Goal: Information Seeking & Learning: Learn about a topic

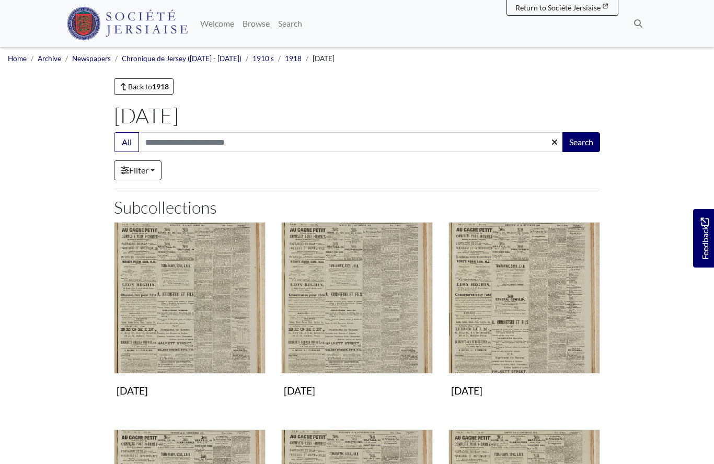
scroll to position [475, 0]
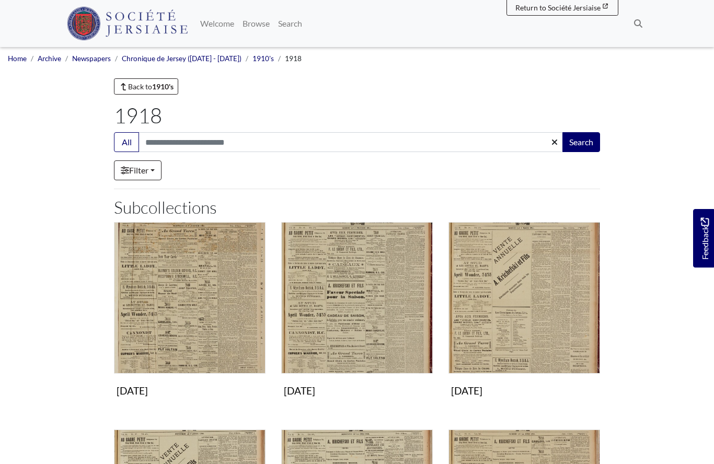
scroll to position [542, 0]
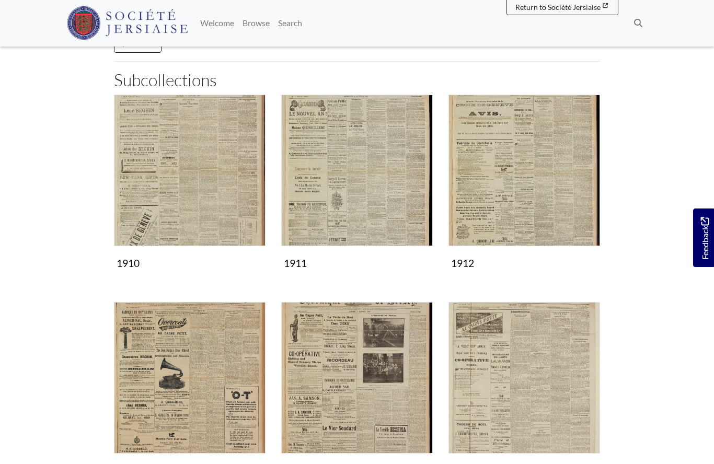
scroll to position [130, 0]
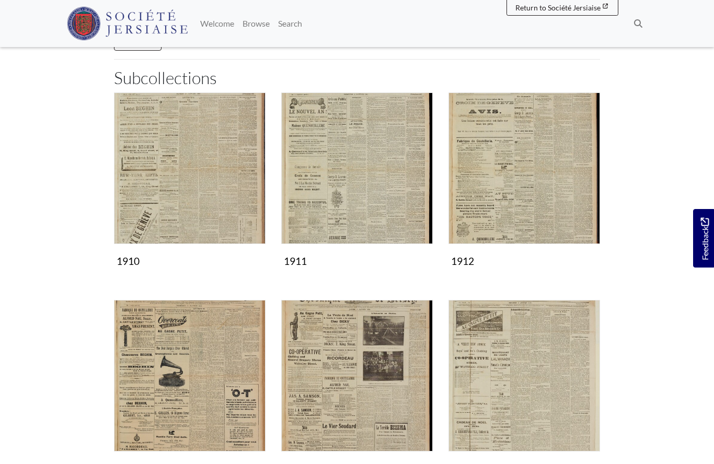
click at [191, 163] on img "Subcollection" at bounding box center [190, 169] width 152 height 152
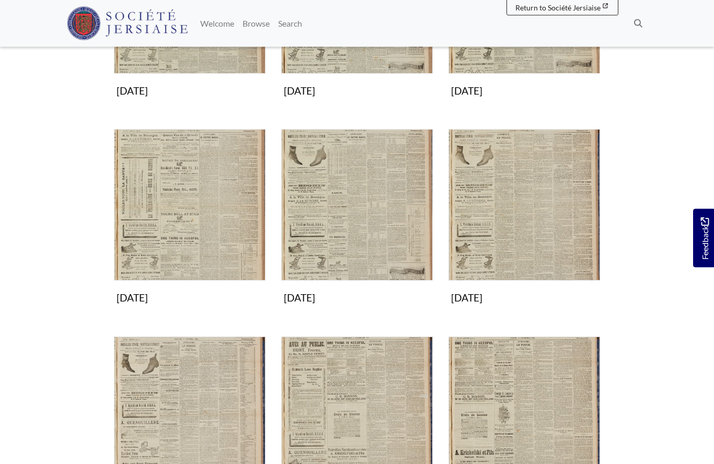
scroll to position [508, 0]
click at [356, 204] on img "Subcollection" at bounding box center [357, 205] width 152 height 152
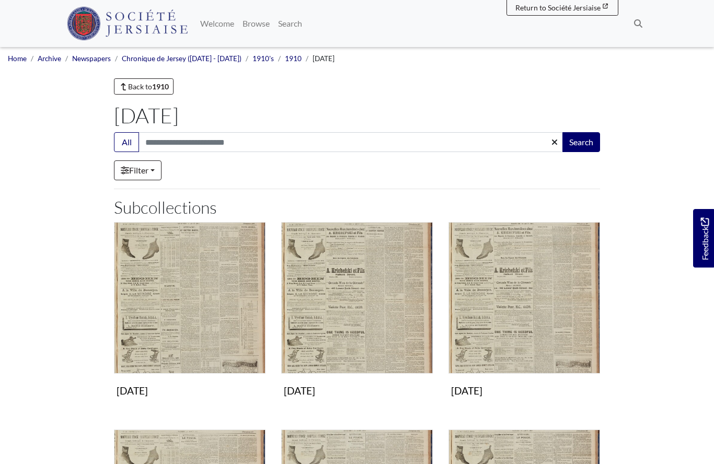
click at [193, 304] on img "Subcollection" at bounding box center [190, 298] width 152 height 152
click at [329, 320] on img "Subcollection" at bounding box center [357, 298] width 152 height 152
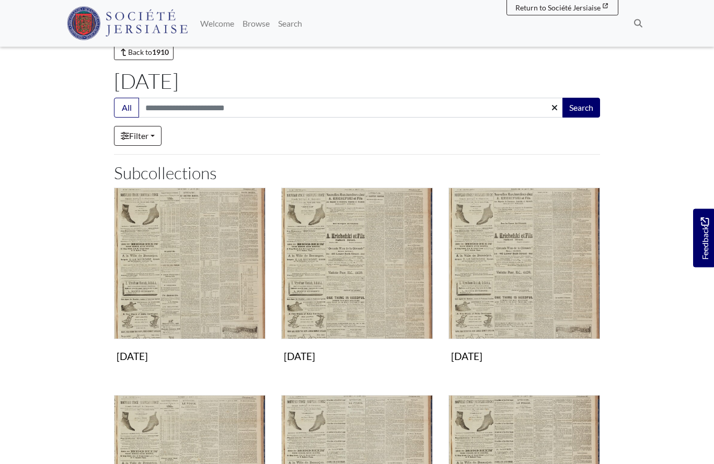
scroll to position [35, 0]
click at [489, 279] on img "Subcollection" at bounding box center [525, 264] width 152 height 152
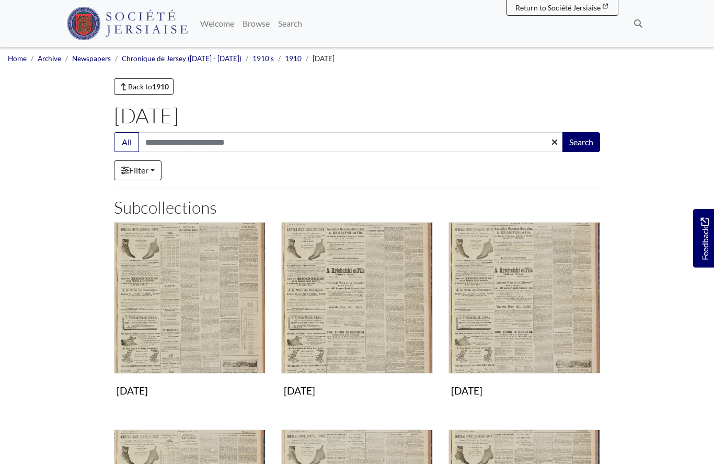
scroll to position [80, 0]
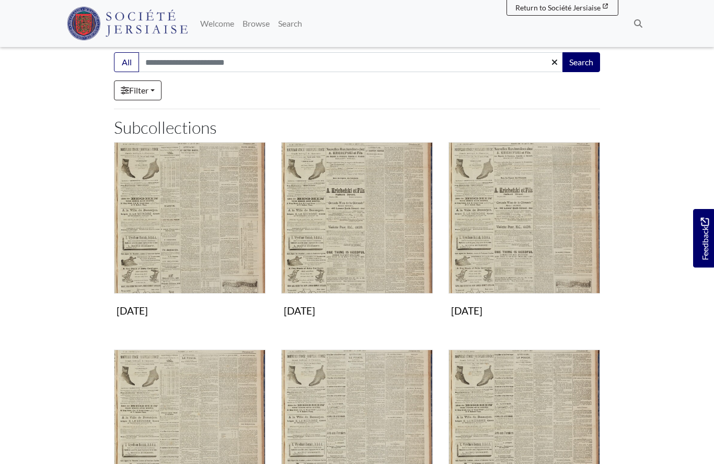
click at [338, 243] on img "Subcollection" at bounding box center [357, 218] width 152 height 152
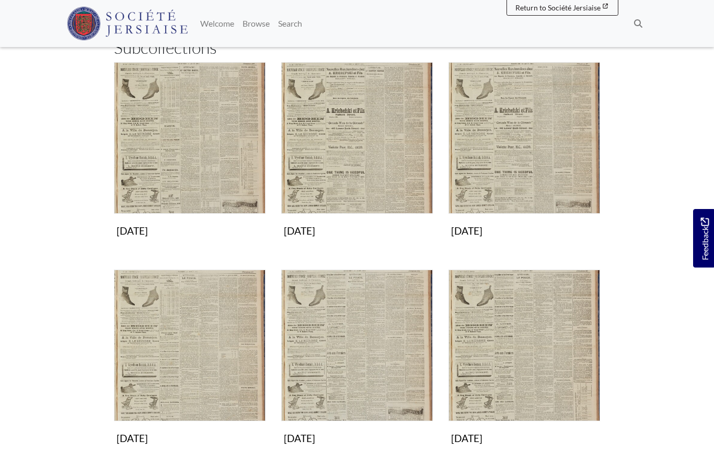
scroll to position [164, 0]
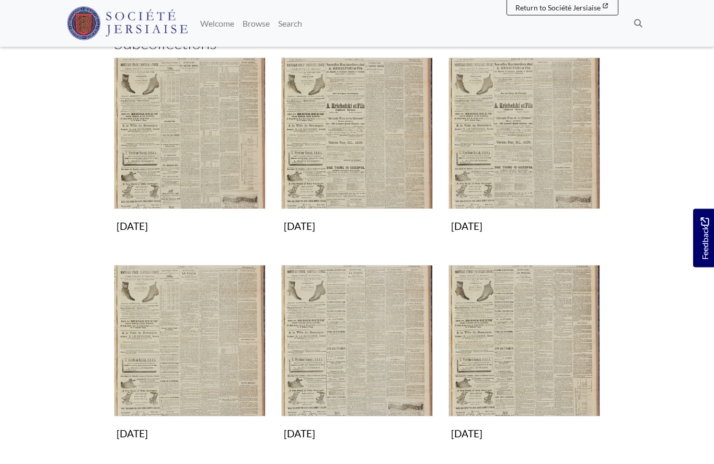
click at [194, 373] on img "Subcollection" at bounding box center [190, 342] width 152 height 152
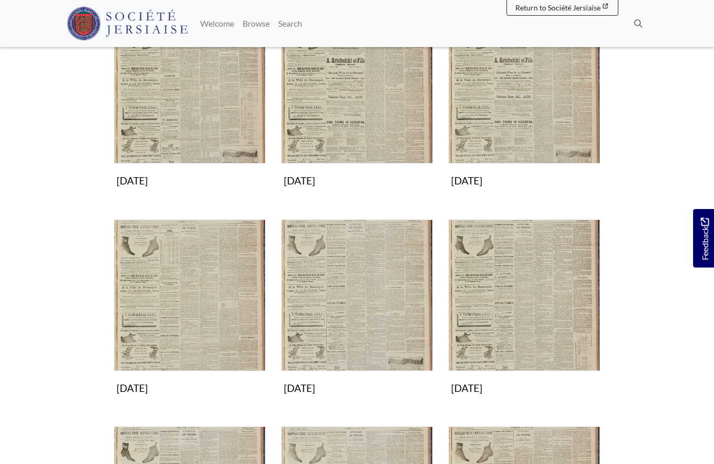
click at [351, 323] on img "Subcollection" at bounding box center [357, 296] width 152 height 152
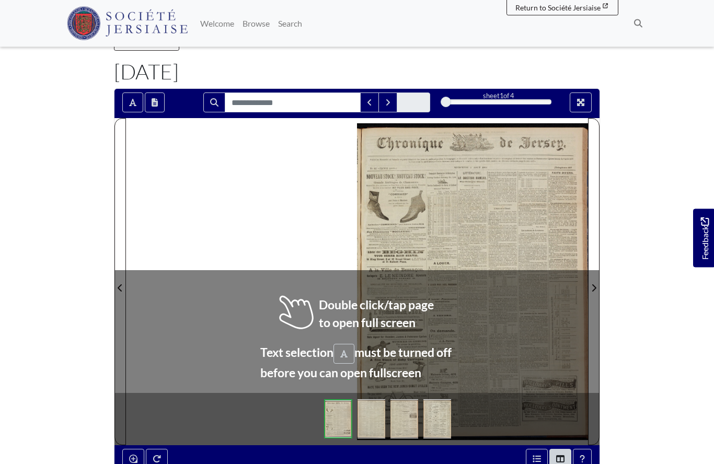
scroll to position [44, 0]
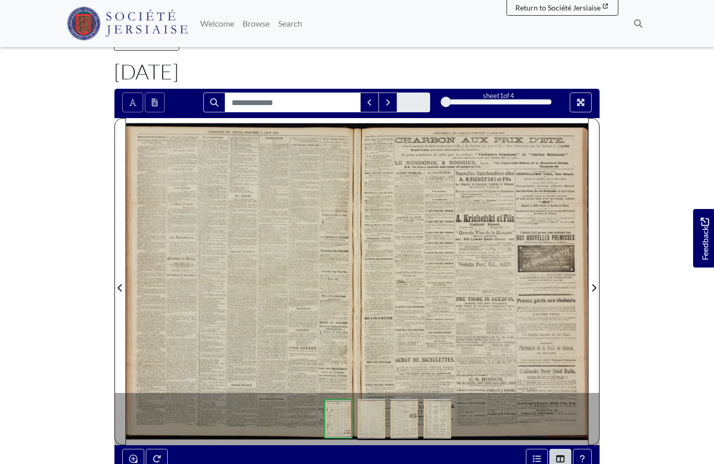
scroll to position [89, 0]
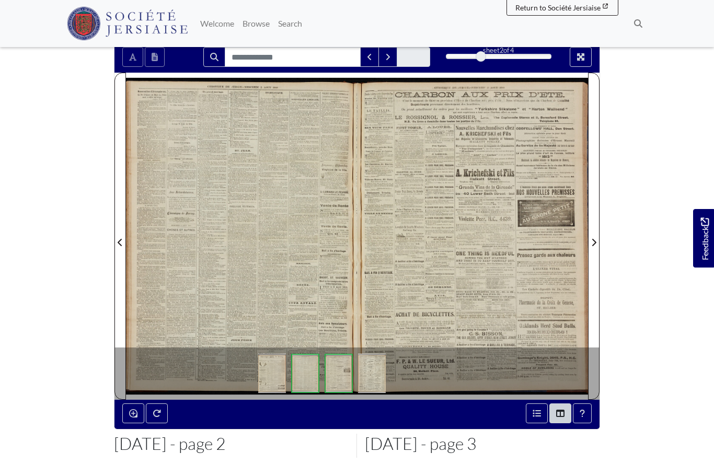
click at [301, 281] on div at bounding box center [241, 236] width 231 height 327
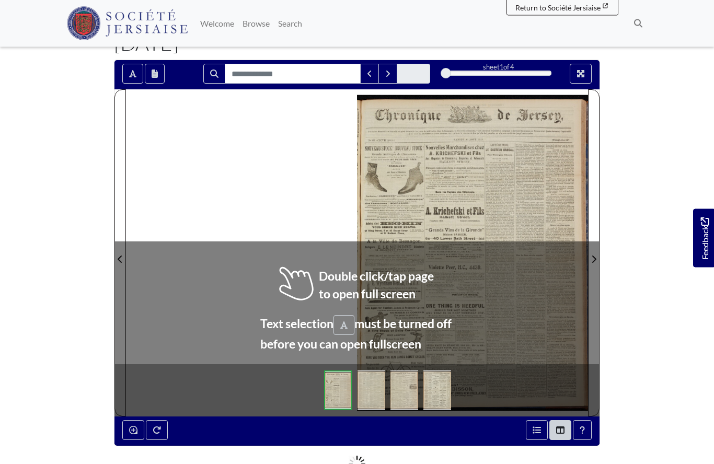
scroll to position [74, 0]
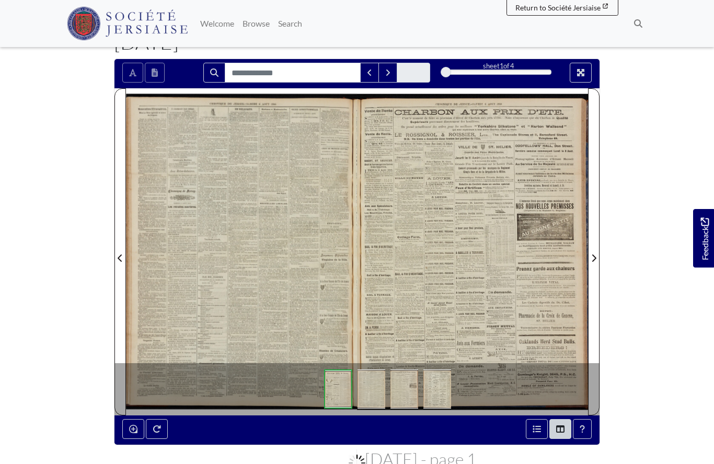
scroll to position [119, 0]
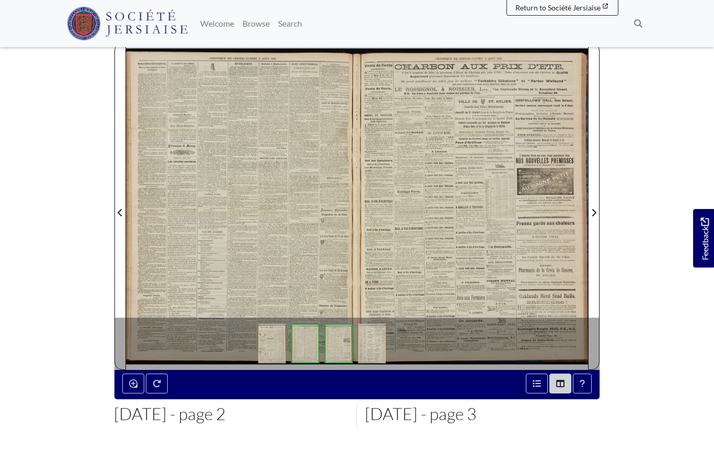
click at [300, 269] on div at bounding box center [241, 206] width 231 height 327
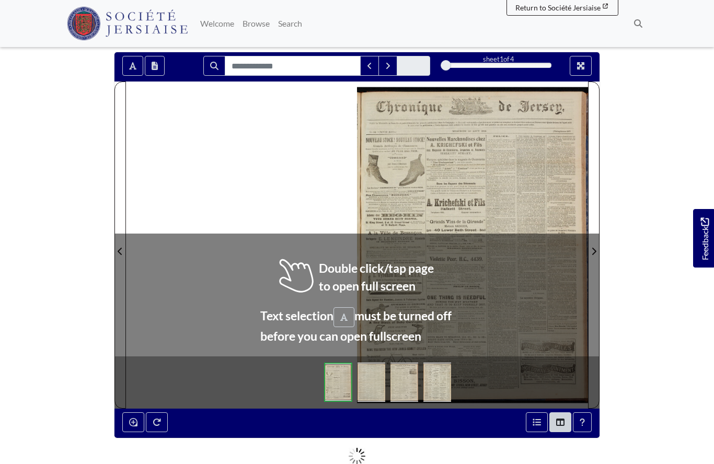
scroll to position [84, 0]
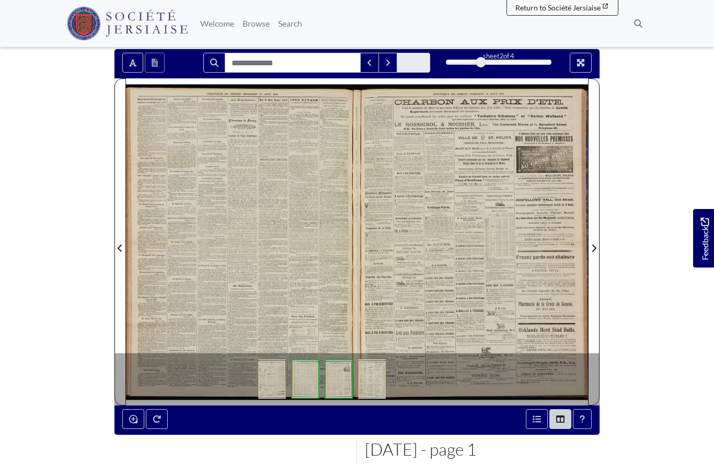
scroll to position [129, 0]
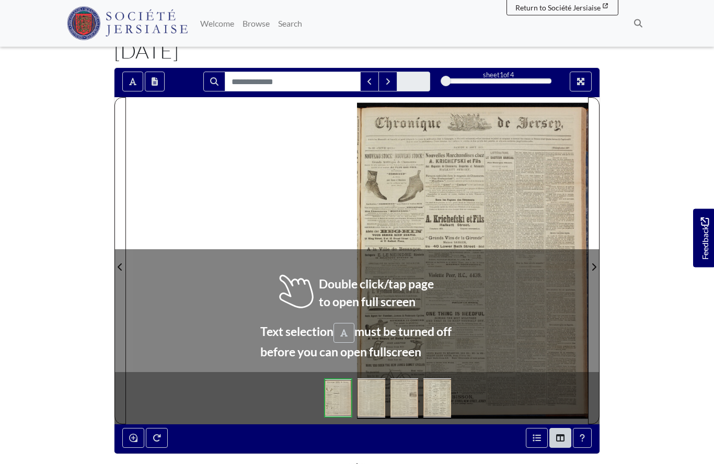
scroll to position [64, 0]
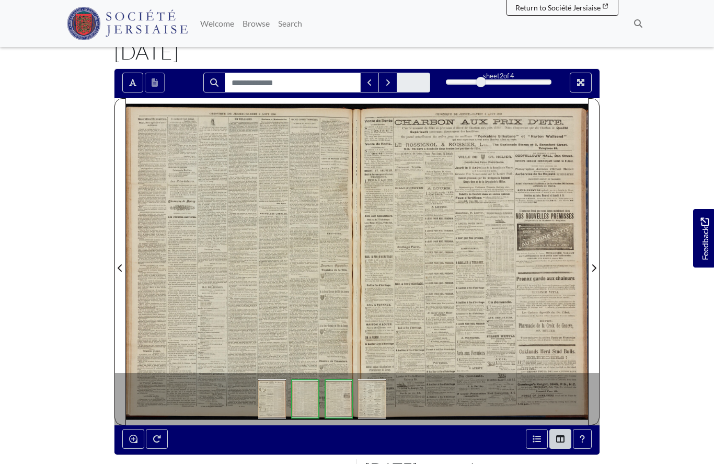
scroll to position [109, 0]
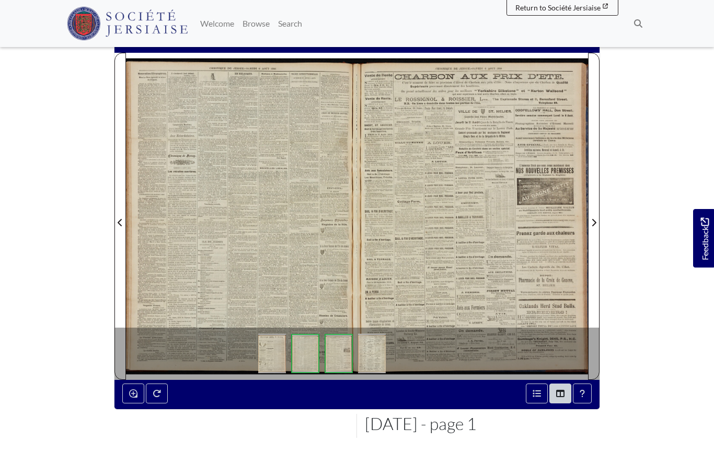
click at [247, 260] on div at bounding box center [241, 216] width 231 height 327
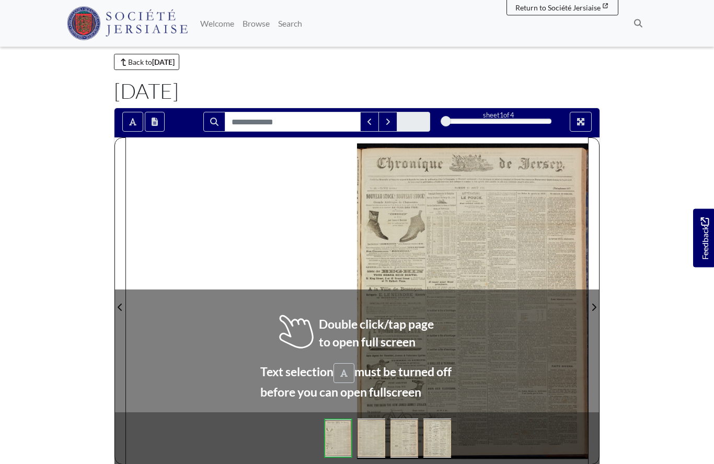
scroll to position [33, 0]
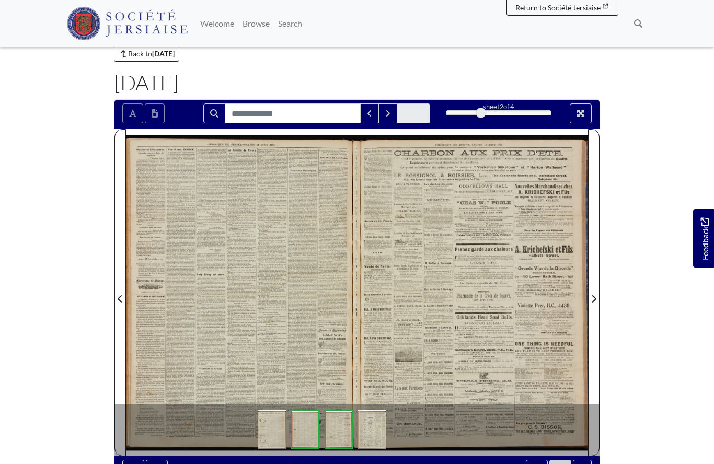
scroll to position [78, 0]
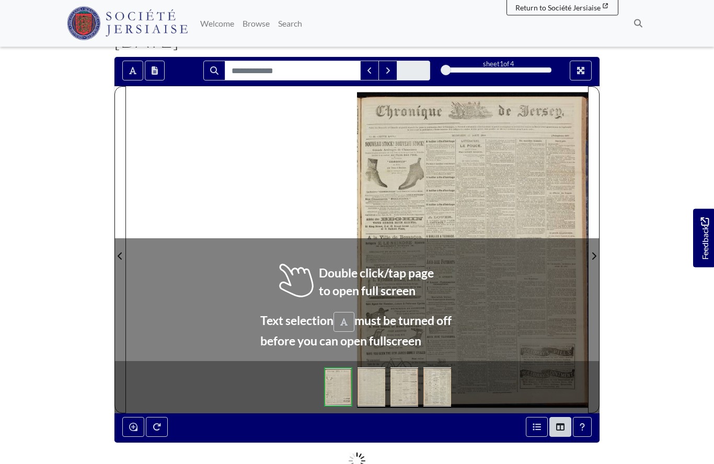
scroll to position [76, 0]
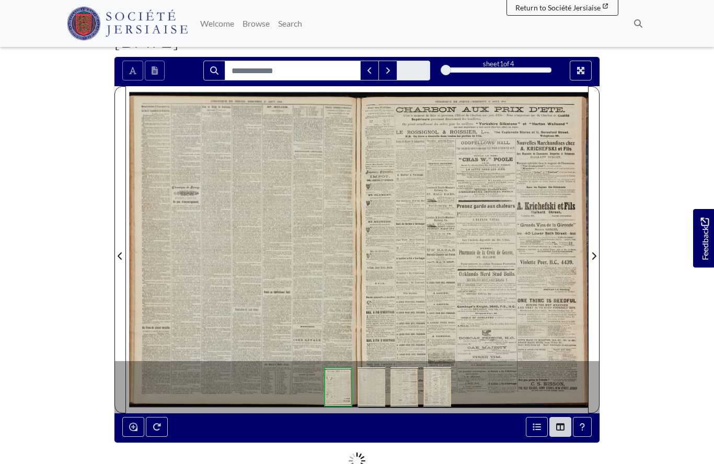
scroll to position [121, 0]
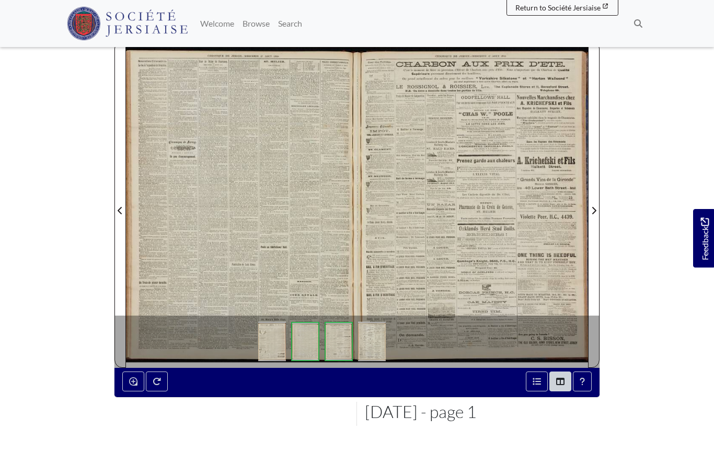
click at [275, 222] on div at bounding box center [241, 204] width 231 height 327
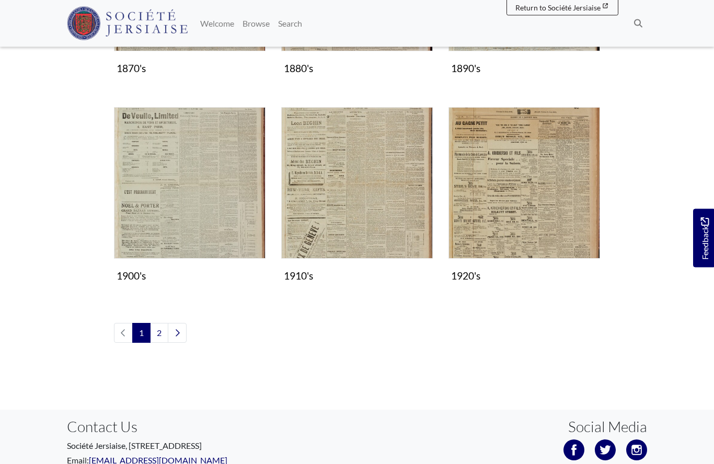
scroll to position [878, 0]
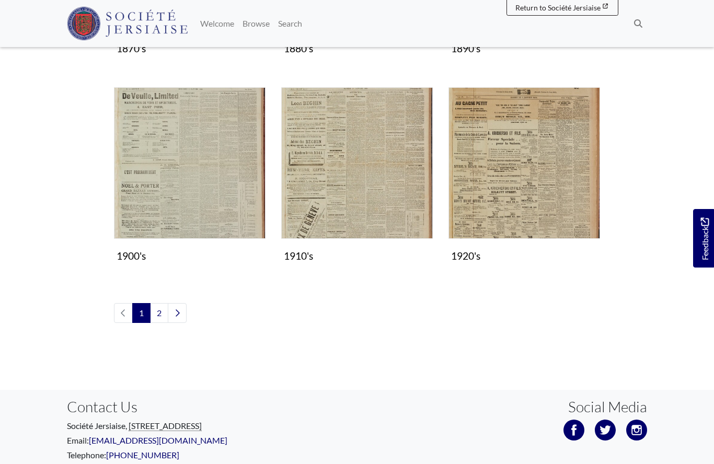
click at [383, 182] on img "Subcollection" at bounding box center [357, 163] width 152 height 152
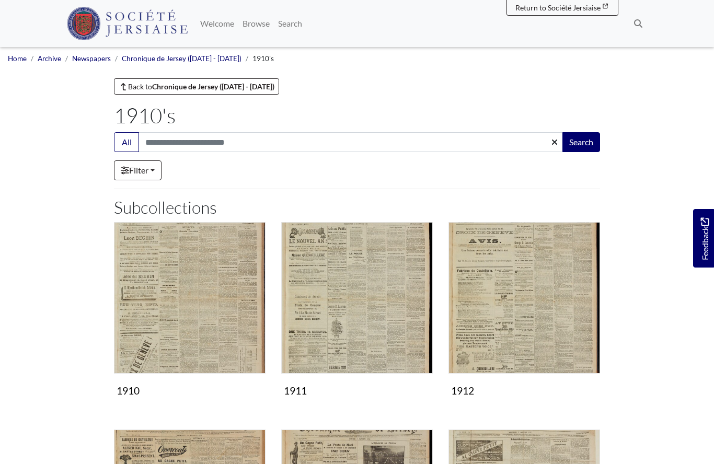
click at [387, 318] on img "Subcollection" at bounding box center [357, 298] width 152 height 152
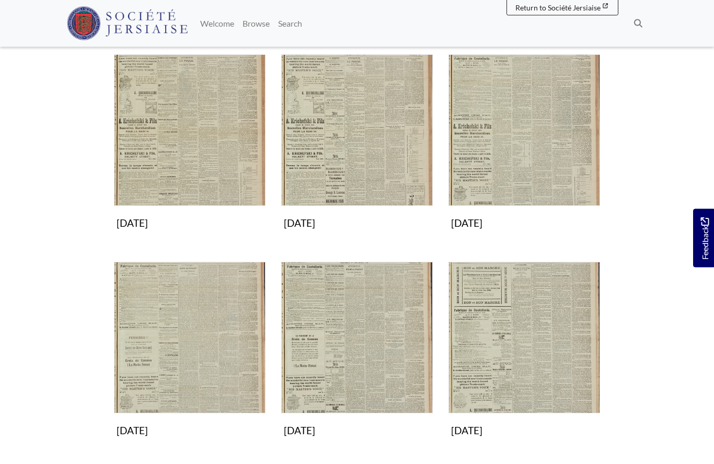
scroll to position [583, 0]
click at [369, 143] on img "Subcollection" at bounding box center [357, 130] width 152 height 152
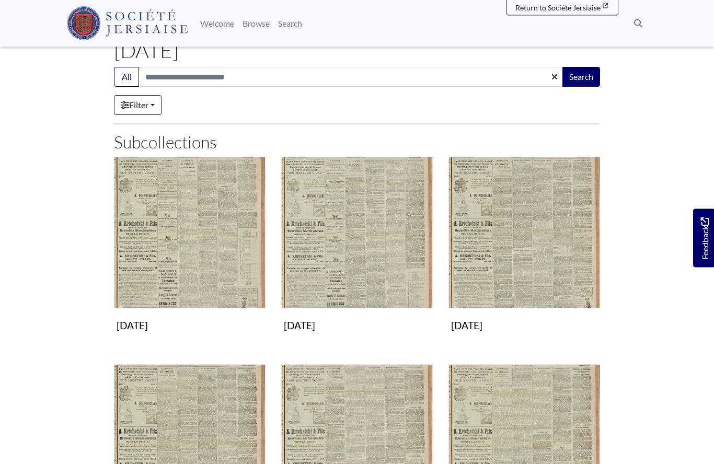
scroll to position [65, 0]
click at [520, 254] on img "Subcollection" at bounding box center [525, 233] width 152 height 152
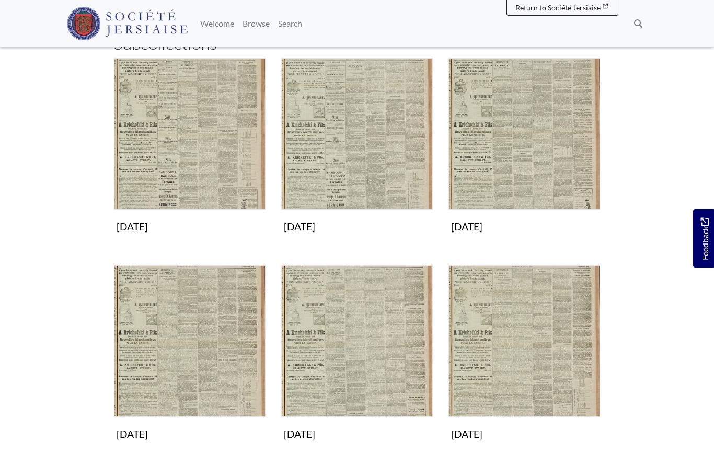
scroll to position [165, 0]
click at [212, 360] on img "Subcollection" at bounding box center [190, 341] width 152 height 152
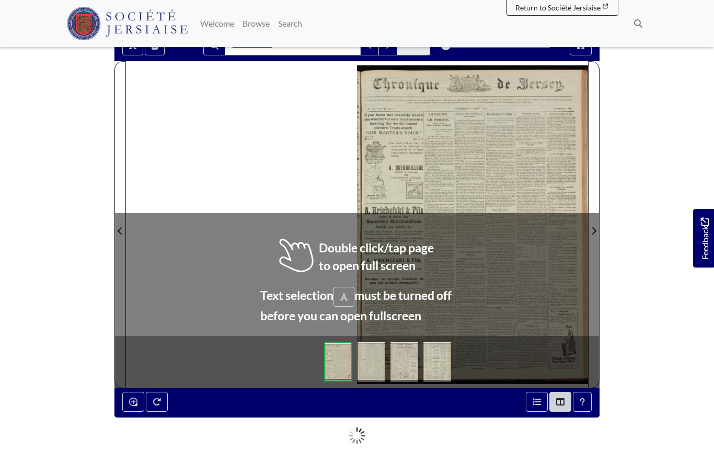
scroll to position [107, 0]
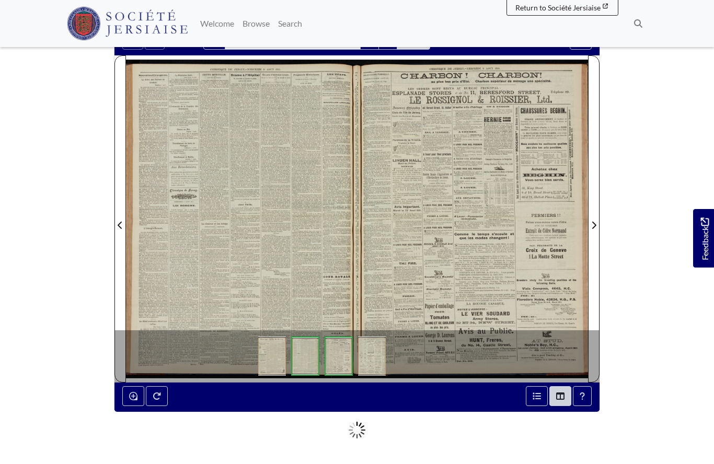
scroll to position [152, 0]
